Goal: Task Accomplishment & Management: Complete application form

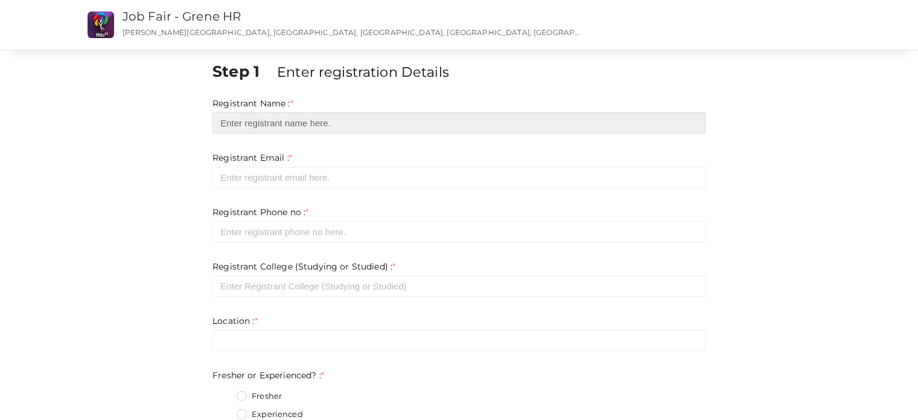
click at [296, 122] on input "text" at bounding box center [459, 122] width 493 height 21
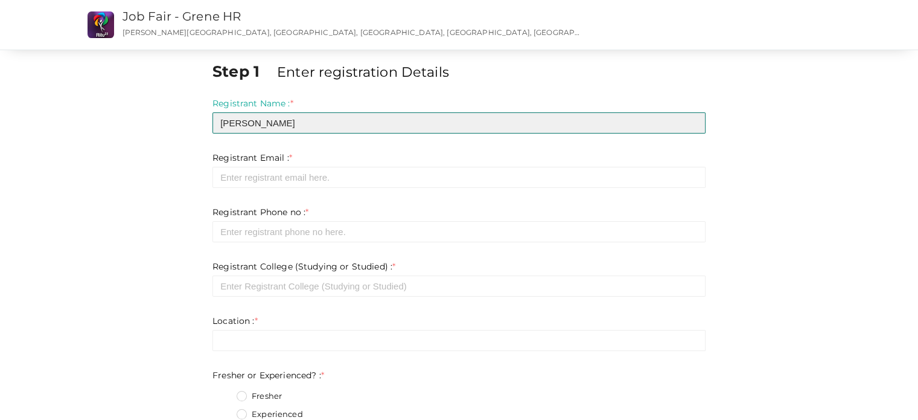
type input "[PERSON_NAME]"
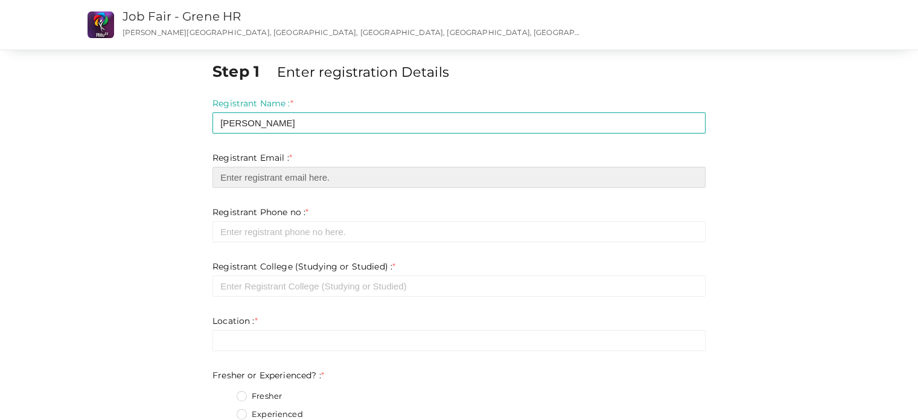
click at [291, 169] on input "email" at bounding box center [459, 177] width 493 height 21
type input "[EMAIL_ADDRESS][DOMAIN_NAME]"
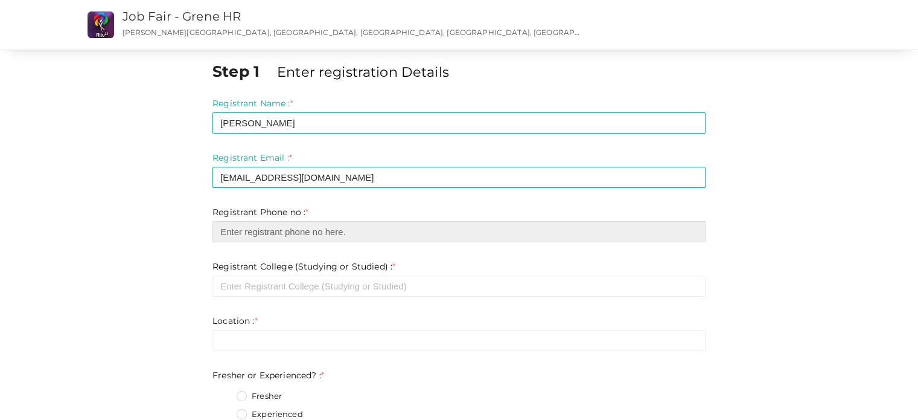
click at [308, 234] on input "number" at bounding box center [459, 231] width 493 height 21
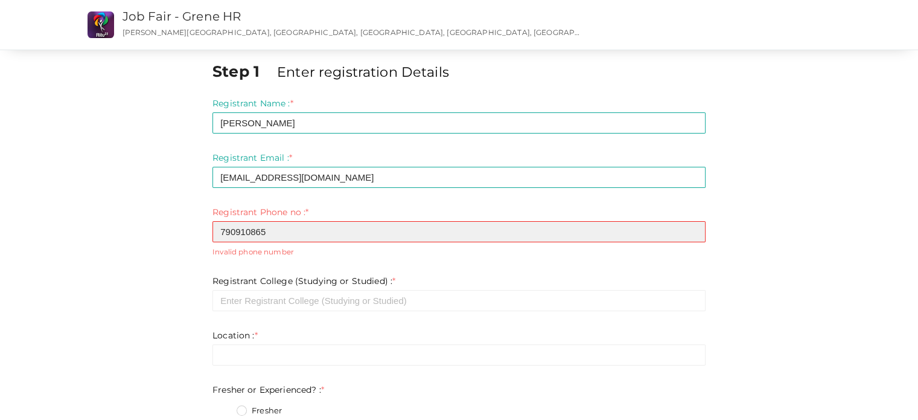
click at [691, 235] on input "790910865" at bounding box center [459, 231] width 493 height 21
click at [691, 235] on input "790910864" at bounding box center [459, 231] width 493 height 21
click at [691, 235] on input "790910863" at bounding box center [459, 231] width 493 height 21
click at [691, 235] on input "790910862" at bounding box center [459, 231] width 493 height 21
click at [693, 226] on input "790910863" at bounding box center [459, 231] width 493 height 21
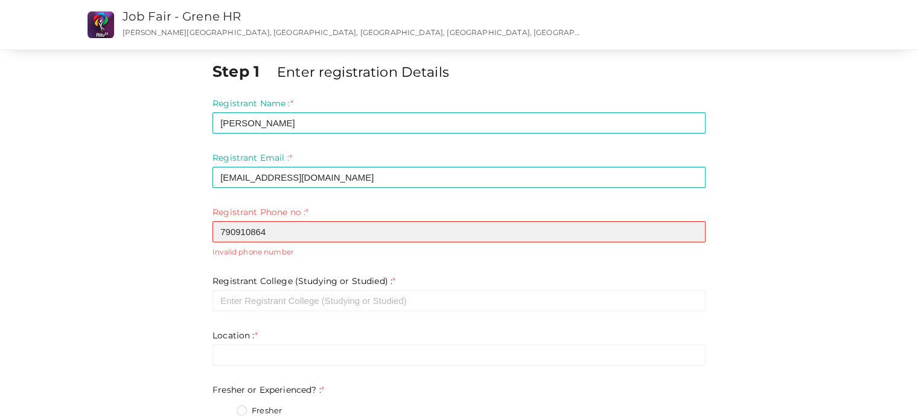
click at [693, 226] on input "790910864" at bounding box center [459, 231] width 493 height 21
click at [693, 226] on input "790910865" at bounding box center [459, 231] width 493 height 21
click at [693, 226] on input "790910866" at bounding box center [459, 231] width 493 height 21
click at [693, 226] on input "790910867" at bounding box center [459, 231] width 493 height 21
click at [693, 226] on input "790910868" at bounding box center [459, 231] width 493 height 21
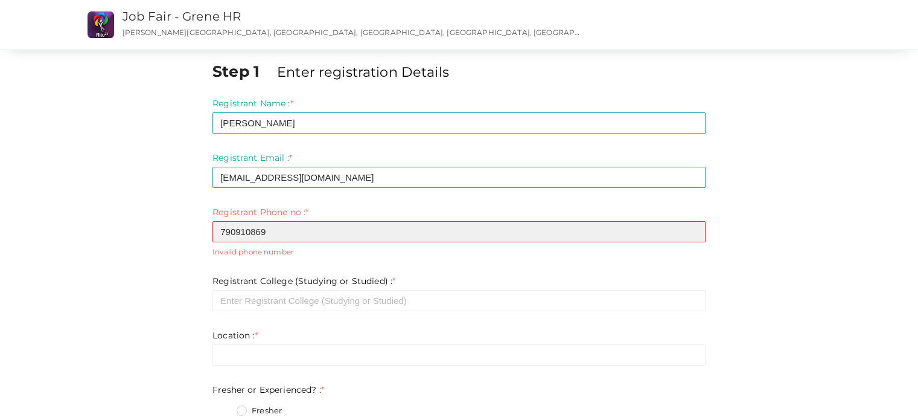
click at [693, 226] on input "790910869" at bounding box center [459, 231] width 493 height 21
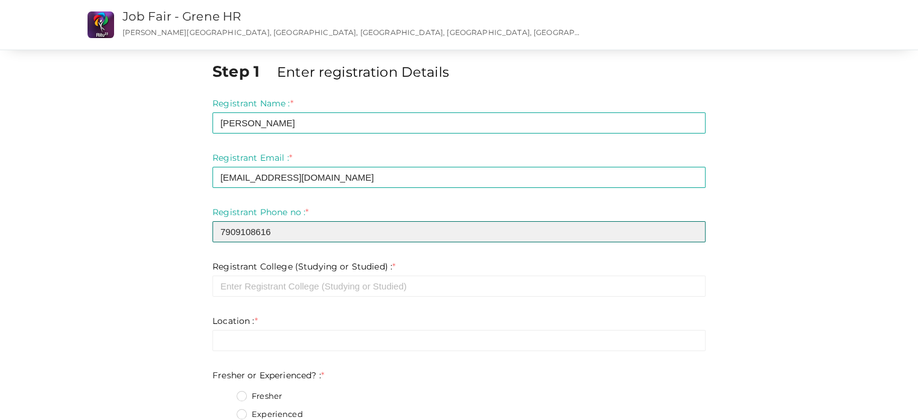
type input "7909108616"
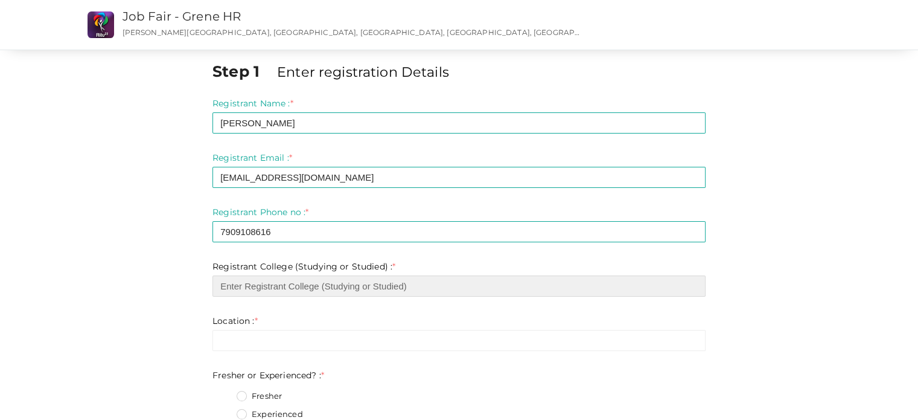
click at [599, 284] on input "text" at bounding box center [459, 285] width 493 height 21
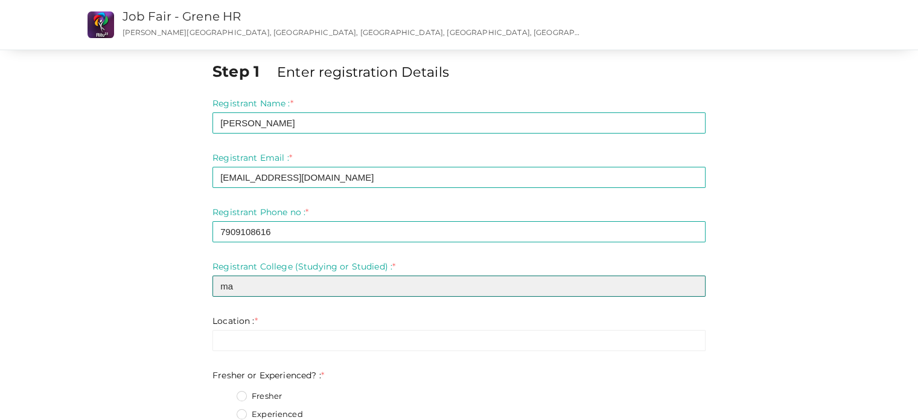
type input "m"
type input "Mangalam college of engineering"
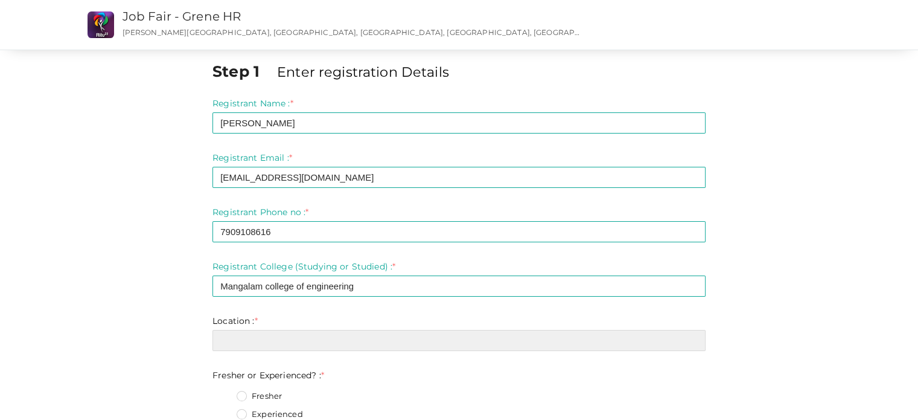
click at [562, 340] on input "text" at bounding box center [459, 340] width 493 height 21
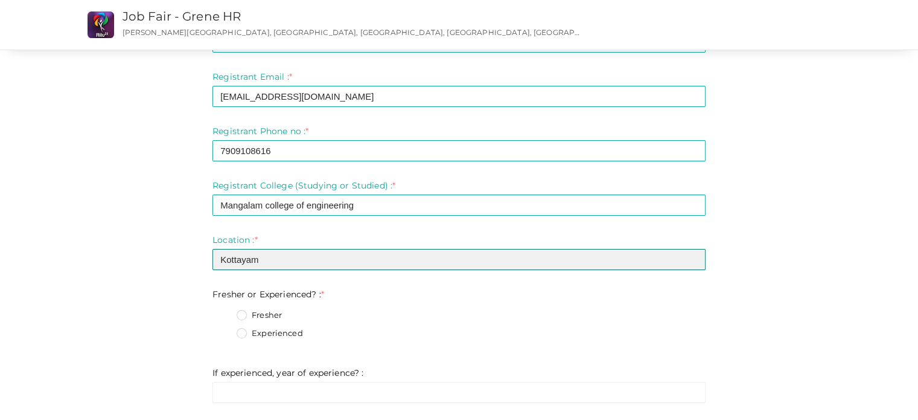
scroll to position [82, 0]
type input "Kottayam"
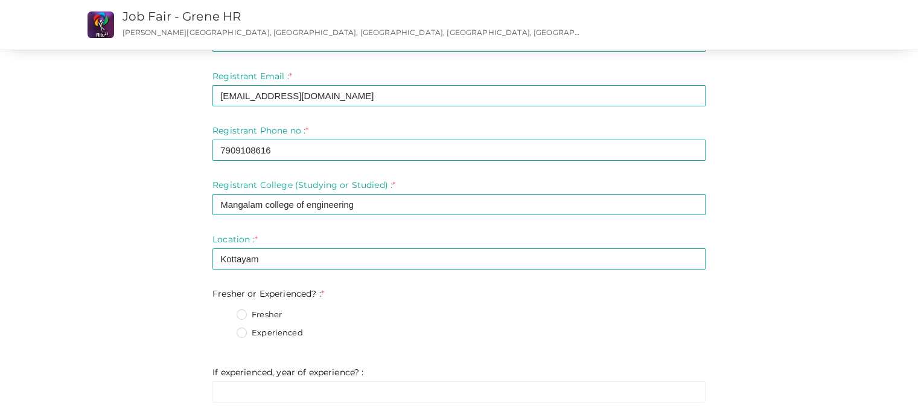
click at [272, 306] on fieldset "Fresher Experienced" at bounding box center [459, 325] width 493 height 45
click at [240, 316] on label "Fresher" at bounding box center [259, 315] width 45 height 12
click at [225, 311] on Experienced\?\+0 "Fresher" at bounding box center [225, 311] width 0 height 0
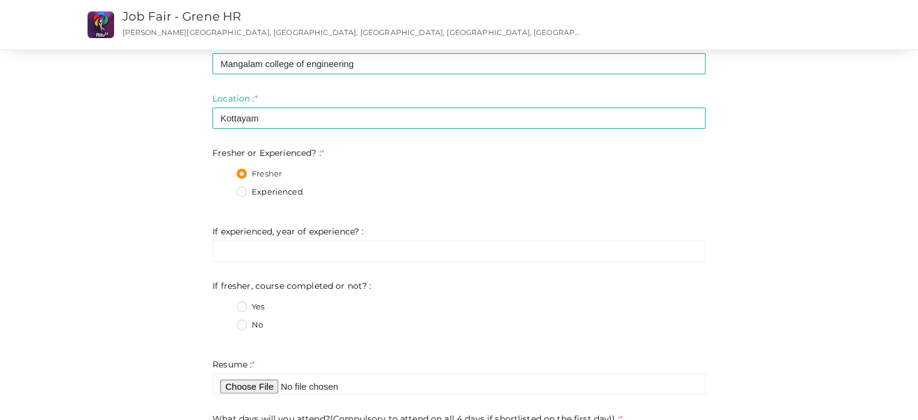
scroll to position [243, 0]
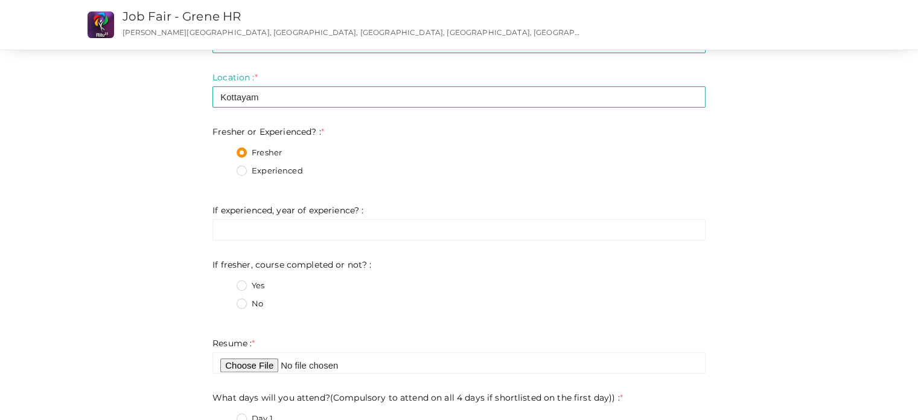
click at [245, 304] on label "No" at bounding box center [250, 304] width 27 height 12
click at [225, 300] on not\?\+1 "No" at bounding box center [225, 300] width 0 height 0
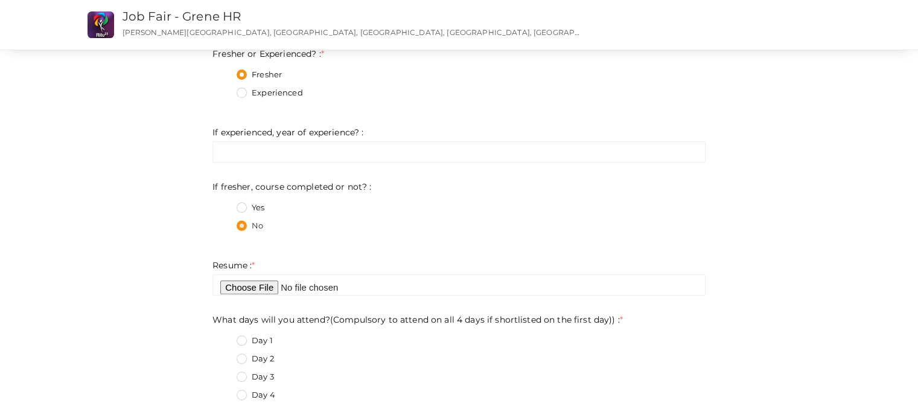
scroll to position [323, 0]
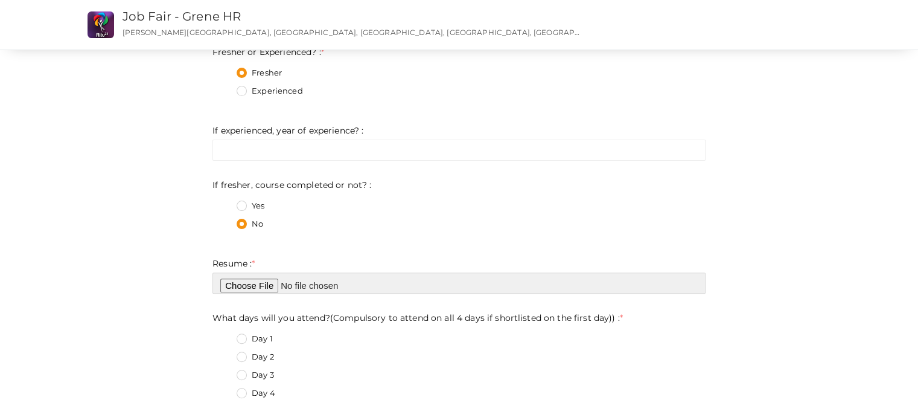
click at [260, 287] on input "file" at bounding box center [459, 282] width 493 height 21
type input "C:\fakepath\Anandhu_K_Binu_resume.pdf"
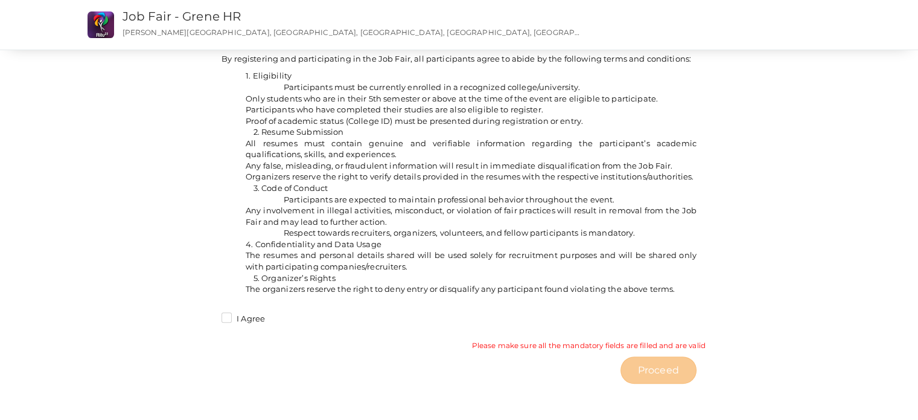
scroll to position [938, 0]
click at [234, 318] on label "I Agree" at bounding box center [243, 319] width 43 height 12
click at [210, 315] on input "I Agree" at bounding box center [210, 315] width 0 height 0
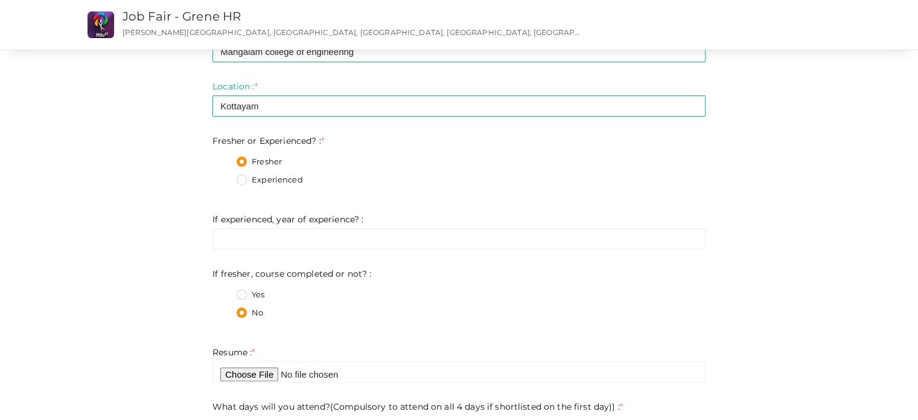
scroll to position [0, 0]
